Goal: Task Accomplishment & Management: Complete application form

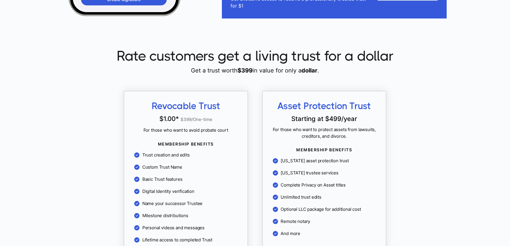
scroll to position [463, 0]
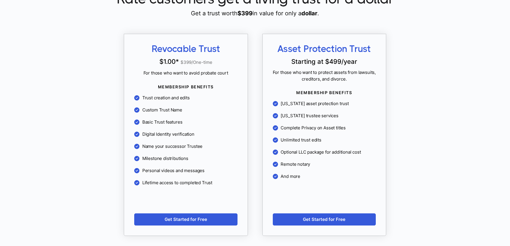
scroll to position [521, 0]
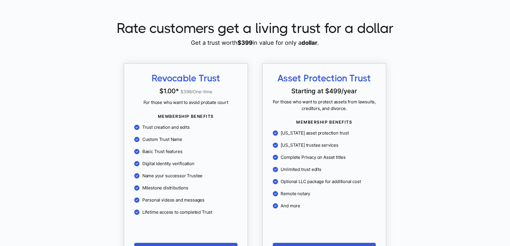
scroll to position [521, 0]
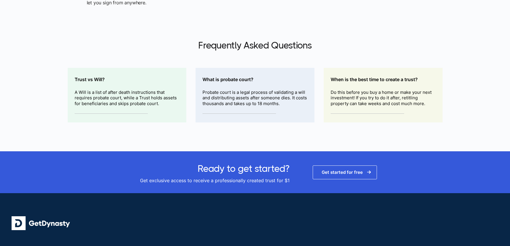
scroll to position [913, 0]
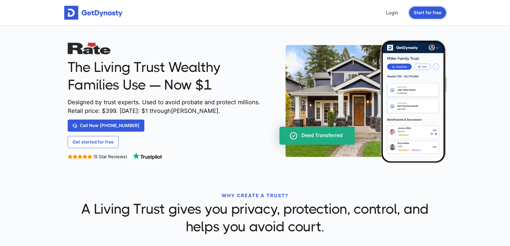
click at [416, 14] on button "Start for free" at bounding box center [427, 13] width 37 height 12
